Goal: Obtain resource: Download file/media

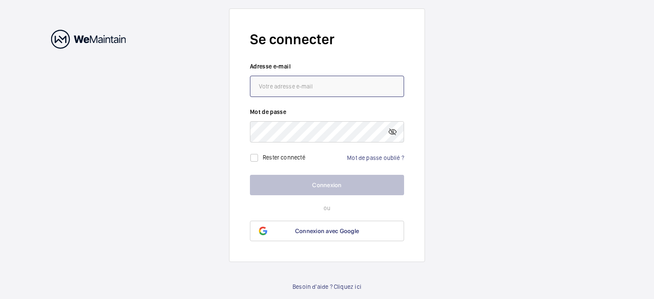
click at [361, 93] on input "email" at bounding box center [327, 86] width 154 height 21
click at [300, 96] on input "email" at bounding box center [327, 86] width 154 height 21
click at [308, 83] on input "email" at bounding box center [327, 86] width 154 height 21
paste input "[PERSON_NAME][EMAIL_ADDRESS][DOMAIN_NAME]"
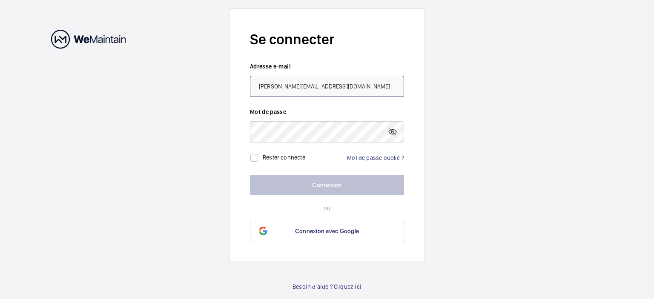
type input "[PERSON_NAME][EMAIL_ADDRESS][DOMAIN_NAME]"
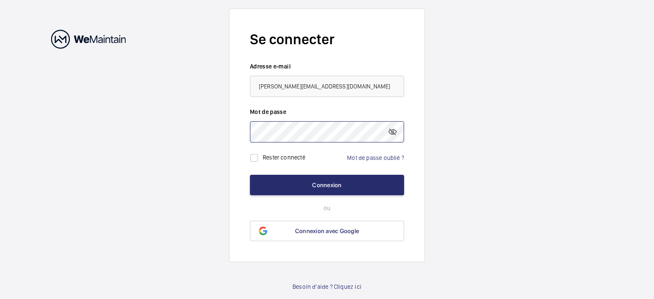
click at [250, 175] on button "Connexion" at bounding box center [327, 185] width 154 height 20
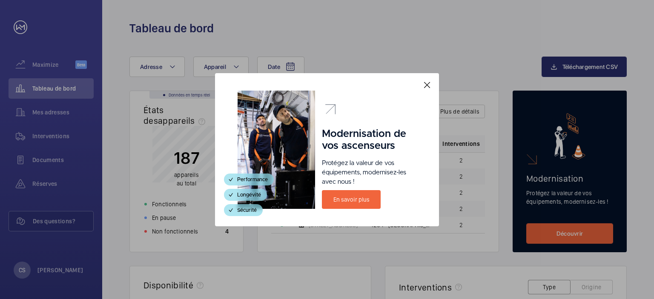
click at [427, 85] on mat-icon at bounding box center [427, 85] width 10 height 10
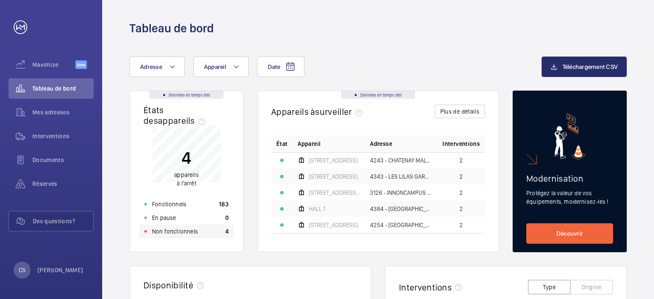
click at [180, 233] on p "Non fonctionnels" at bounding box center [175, 231] width 46 height 9
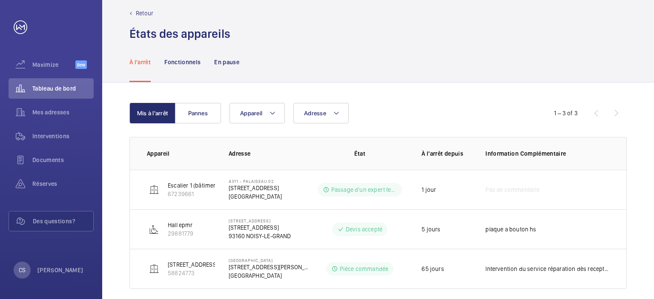
scroll to position [21, 0]
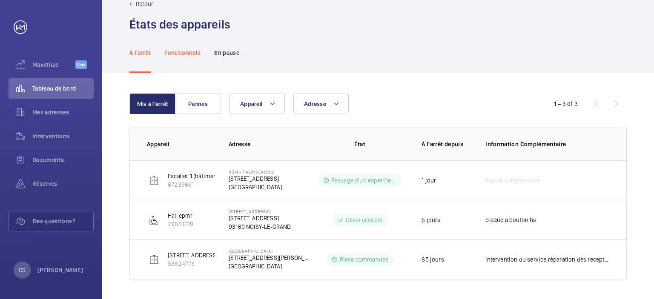
click at [183, 49] on p "Fonctionnels" at bounding box center [182, 53] width 36 height 9
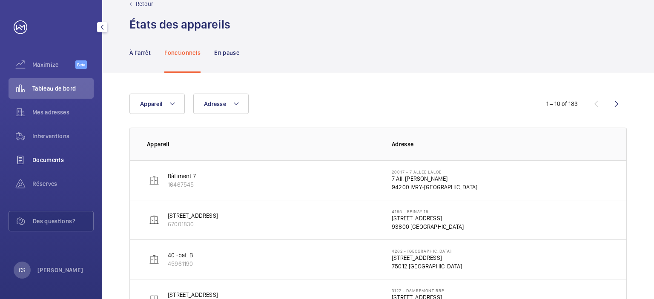
click at [56, 160] on span "Documents" at bounding box center [62, 160] width 61 height 9
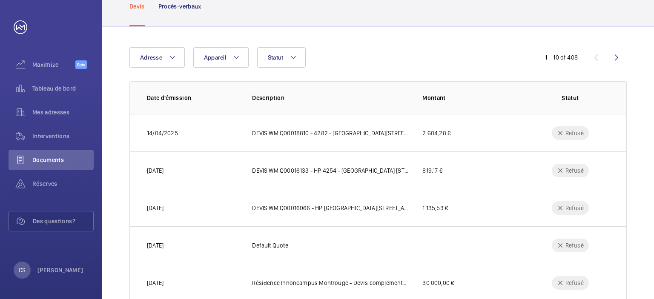
scroll to position [43, 0]
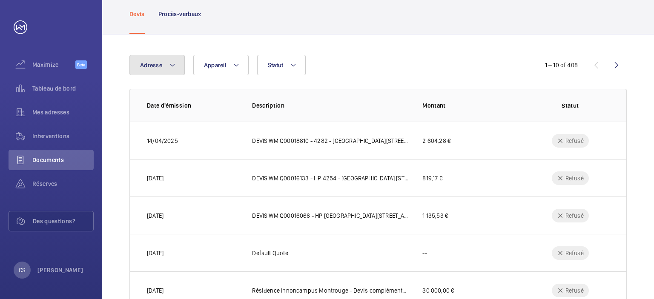
click at [172, 66] on mat-icon at bounding box center [172, 65] width 7 height 10
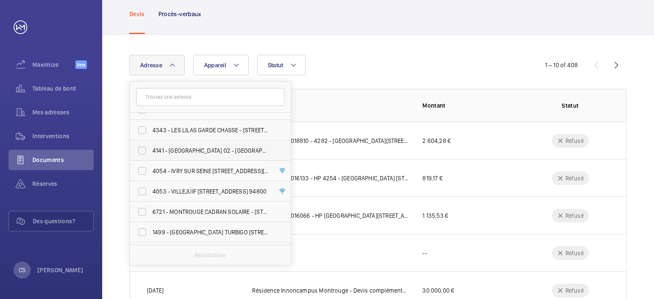
scroll to position [354, 0]
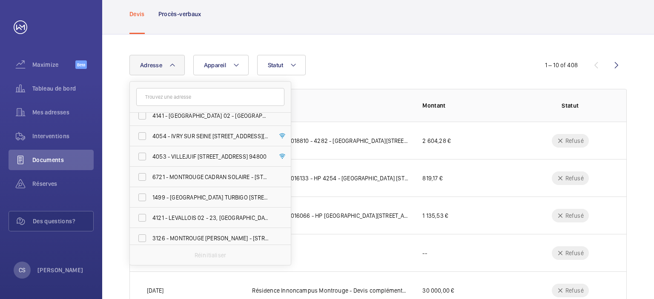
click at [206, 92] on input "text" at bounding box center [210, 97] width 148 height 18
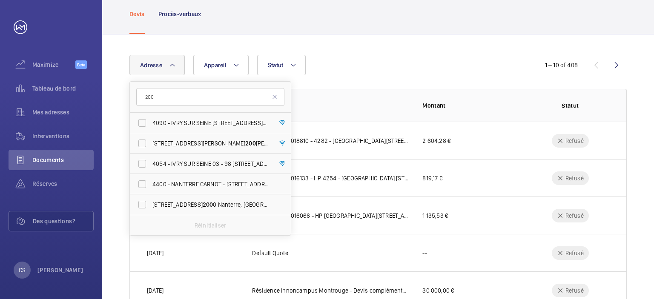
scroll to position [0, 0]
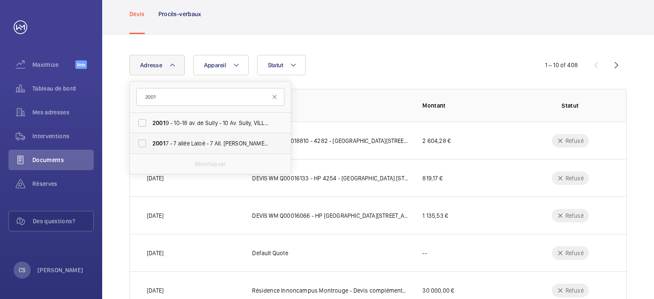
type input "2001"
click at [220, 142] on span "2001 7 - 7 allée Laloé - 7 All. [PERSON_NAME], [GEOGRAPHIC_DATA]-SEINE 94200" at bounding box center [210, 143] width 117 height 9
click at [151, 142] on input "2001 7 - 7 allée Laloé - 7 All. [PERSON_NAME], [GEOGRAPHIC_DATA]-SEINE 94200" at bounding box center [142, 143] width 17 height 17
checkbox input "true"
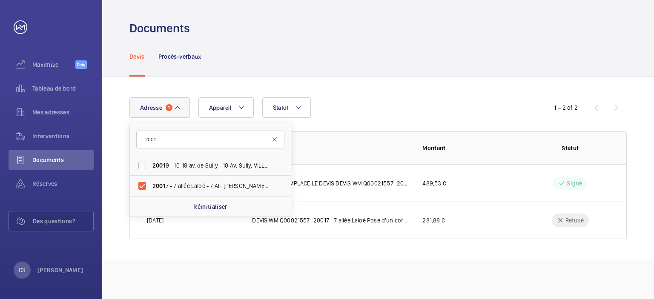
click at [358, 129] on wm-front-table "Adresse 1 2001 2001 9 - 10-18 av. de Sully - 10 Av. Sully, VILLEPINTE 93420 200…" at bounding box center [377, 168] width 497 height 142
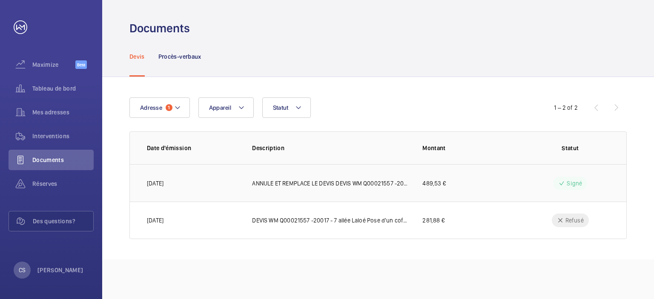
click at [330, 190] on td "ANNULE ET REMPLACE LE DEVIS DEVIS WM Q00021557 -20017 - 7 allée Laloé Pose d'un…" at bounding box center [323, 182] width 170 height 37
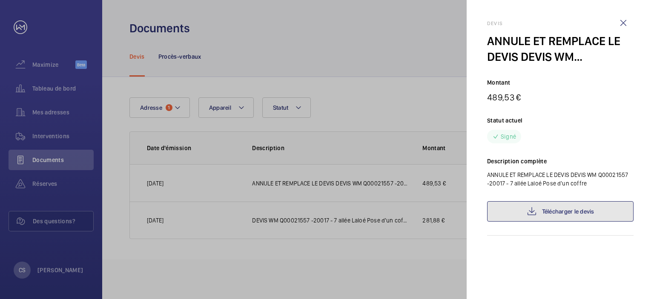
click at [525, 217] on link "Télécharger le devis" at bounding box center [560, 211] width 146 height 20
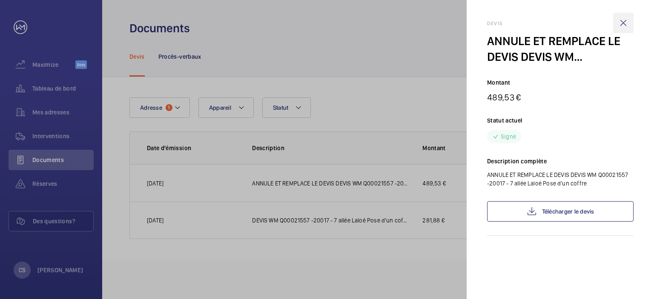
click at [620, 24] on wm-front-icon-button at bounding box center [623, 23] width 20 height 20
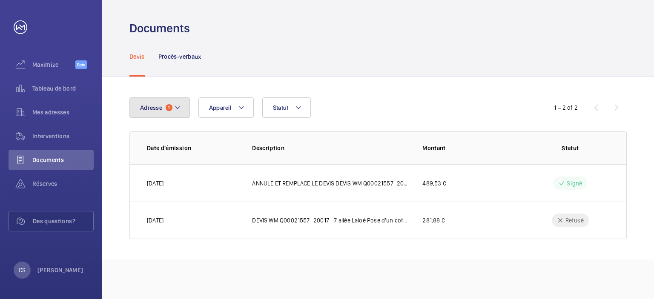
click at [174, 109] on mat-icon at bounding box center [177, 108] width 7 height 10
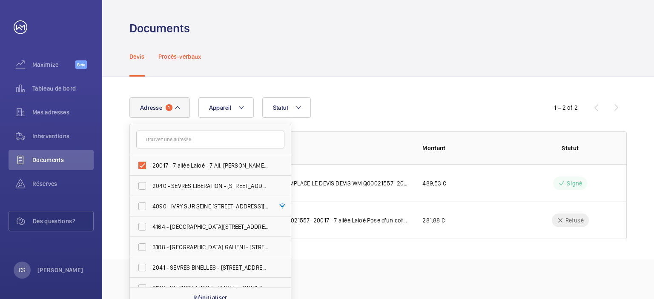
click at [193, 53] on p "Procès-verbaux" at bounding box center [179, 56] width 43 height 9
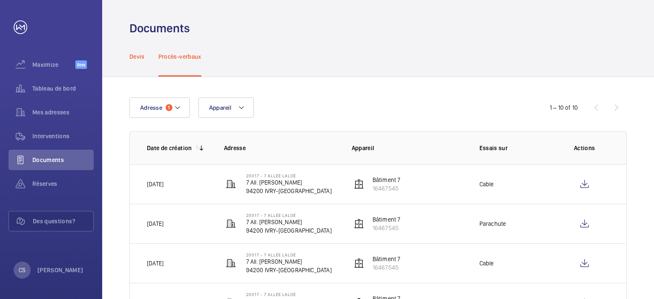
click at [133, 59] on p "Devis" at bounding box center [136, 56] width 15 height 9
